Goal: Task Accomplishment & Management: Use online tool/utility

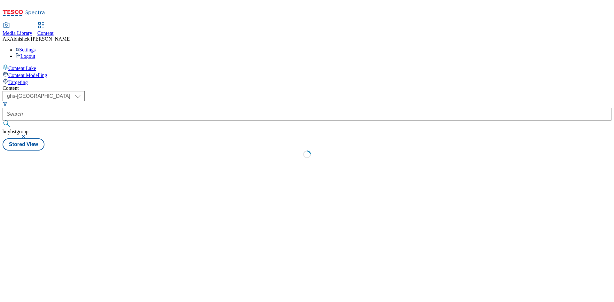
select select "ghs-[GEOGRAPHIC_DATA]"
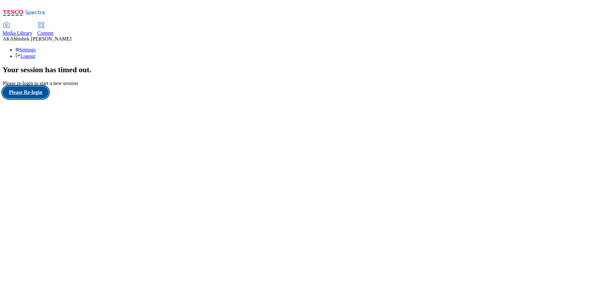
click at [35, 99] on button "Please Re-login" at bounding box center [26, 92] width 46 height 12
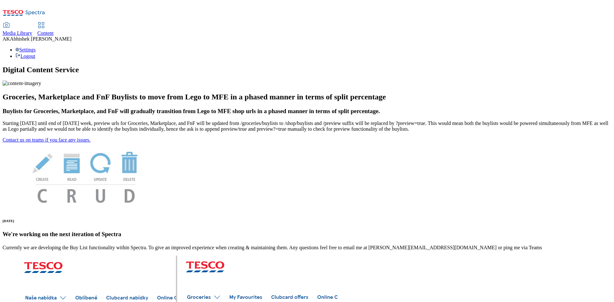
click at [54, 30] on span "Content" at bounding box center [45, 32] width 16 height 5
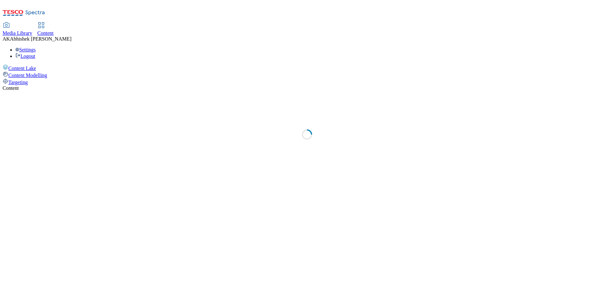
select select "ghs-[GEOGRAPHIC_DATA]"
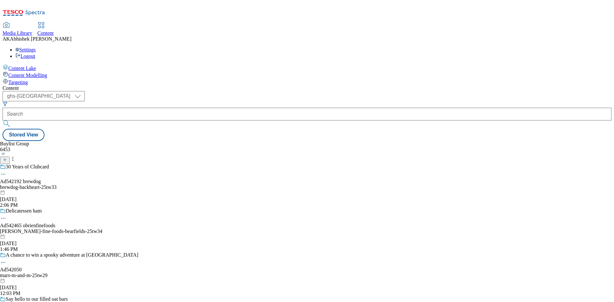
click at [6, 171] on icon at bounding box center [3, 174] width 6 height 6
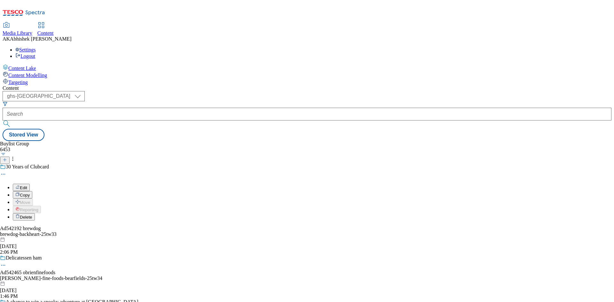
click at [139, 164] on div "30 Years of Clubcard Edit Copy Move Reporting Delete" at bounding box center [69, 192] width 139 height 57
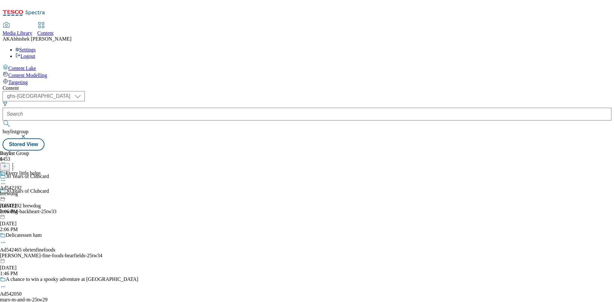
click at [4, 198] on circle at bounding box center [3, 198] width 1 height 1
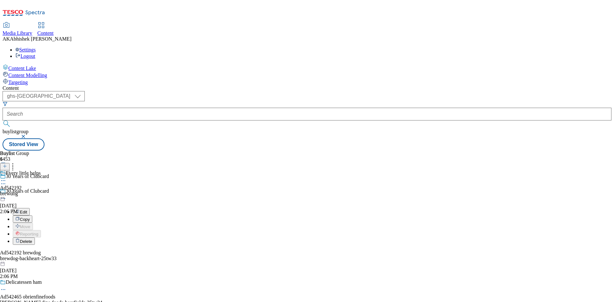
click at [30, 208] on button "Edit" at bounding box center [21, 211] width 17 height 7
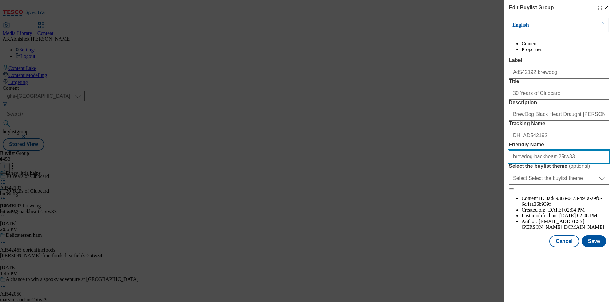
click at [550, 163] on input "brewdog-backheart-25tw33" at bounding box center [559, 156] width 100 height 13
click at [549, 163] on input "brewdog-backheart-25tw33" at bounding box center [559, 156] width 100 height 13
type input "brewdog-backheart-range-25tw33"
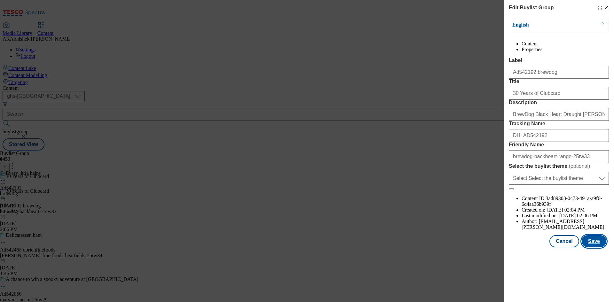
click at [601, 248] on button "Save" at bounding box center [594, 241] width 25 height 12
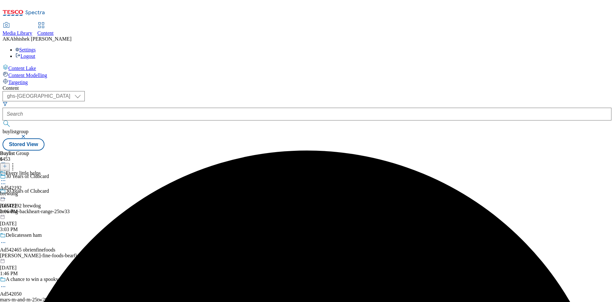
click at [41, 171] on div "Every little helps Ad542192 brewdog Oct 7, 2025 2:06 PM" at bounding box center [20, 193] width 41 height 44
click at [6, 192] on icon at bounding box center [3, 195] width 6 height 6
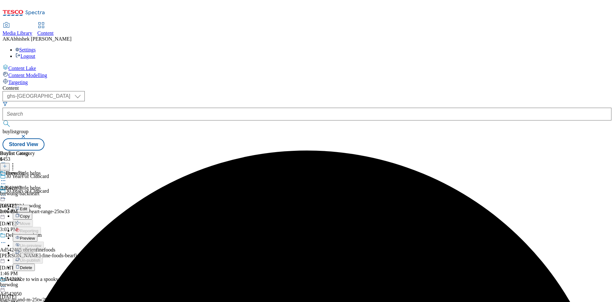
click at [27, 207] on span "Edit" at bounding box center [23, 209] width 7 height 5
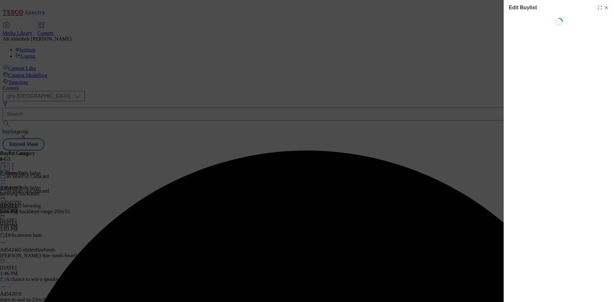
select select "tactical"
select select "supplier funded short term 1-3 weeks"
select select "dunnhumby"
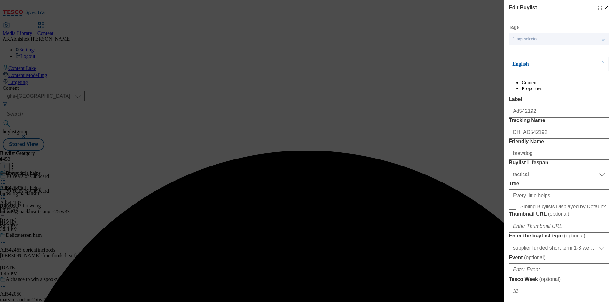
select select "Banner"
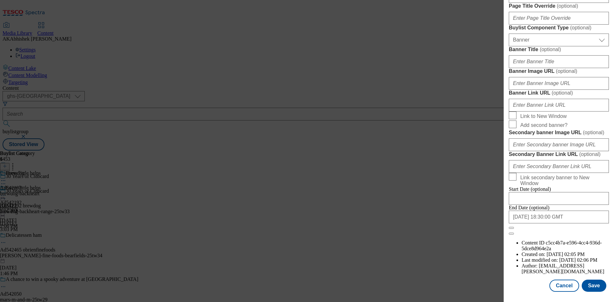
scroll to position [628, 0]
click at [576, 224] on input "2026-01-02 18:30:00 GMT" at bounding box center [559, 217] width 100 height 13
select select "2026"
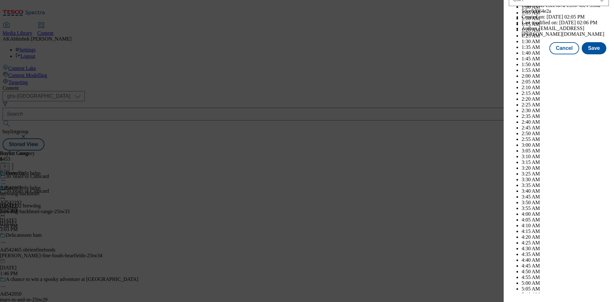
scroll to position [2624, 0]
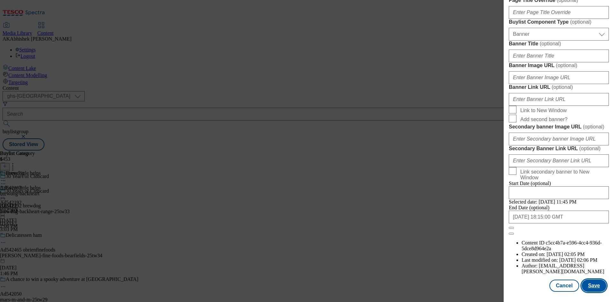
click at [592, 285] on button "Save" at bounding box center [594, 286] width 25 height 12
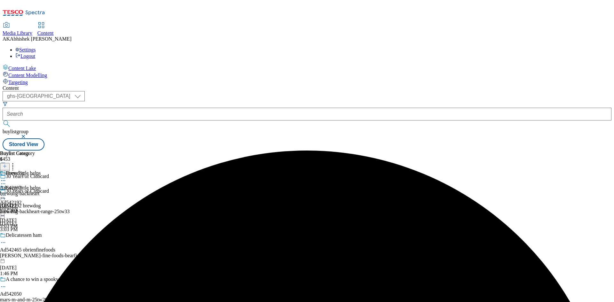
click at [6, 178] on icon at bounding box center [3, 181] width 6 height 6
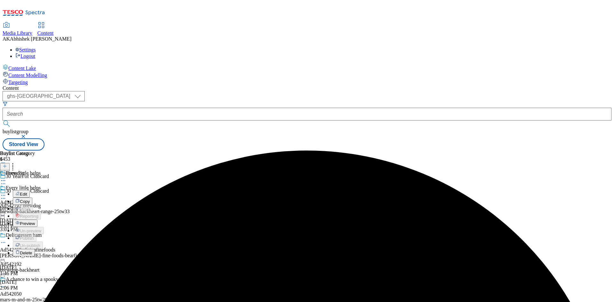
click at [27, 192] on span "Edit" at bounding box center [23, 194] width 7 height 5
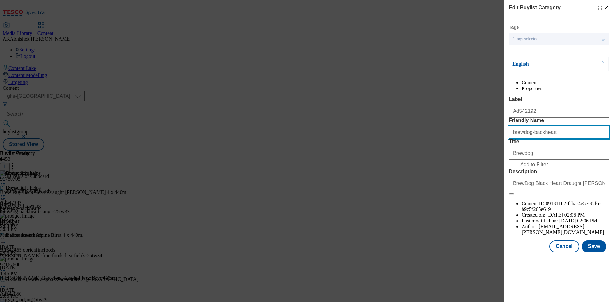
click at [559, 139] on input "brewdog-backheart" at bounding box center [559, 132] width 100 height 13
type input "brewdog-backheart-range"
click at [596, 253] on button "Save" at bounding box center [594, 247] width 25 height 12
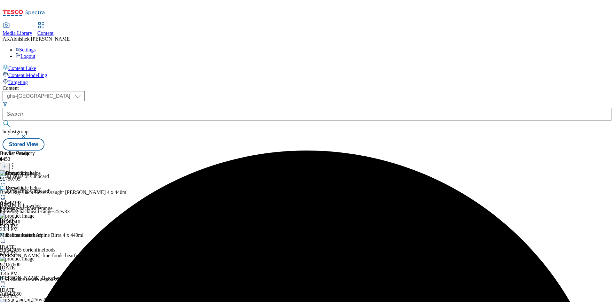
click at [6, 192] on icon at bounding box center [3, 195] width 6 height 6
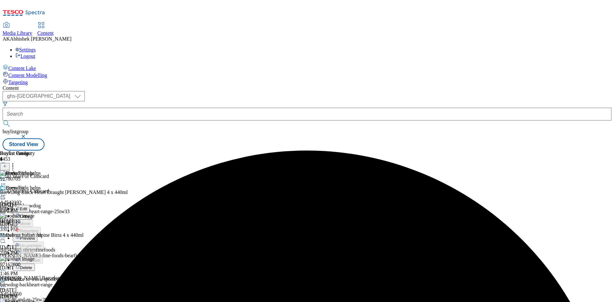
click at [35, 236] on span "Preview" at bounding box center [27, 238] width 15 height 5
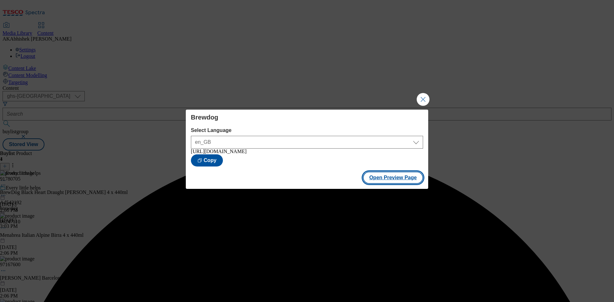
click at [393, 183] on button "Open Preview Page" at bounding box center [393, 178] width 60 height 12
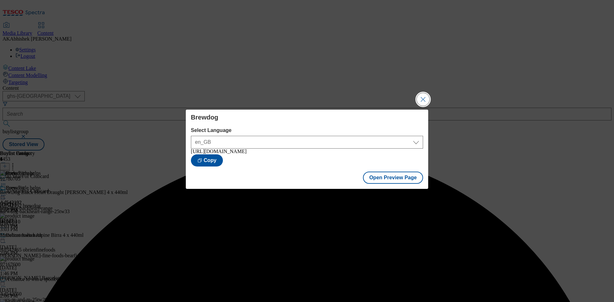
click at [427, 97] on button "Close Modal" at bounding box center [423, 99] width 13 height 13
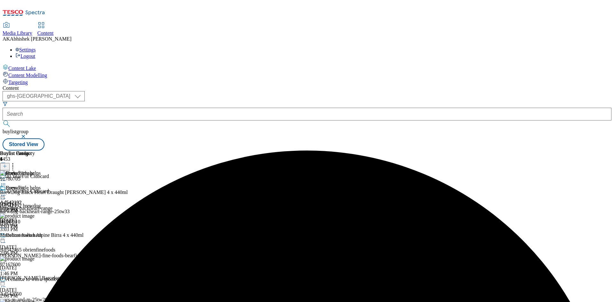
click at [6, 192] on icon at bounding box center [3, 195] width 6 height 6
click at [34, 258] on span "Publish" at bounding box center [27, 260] width 14 height 5
